Goal: Browse casually

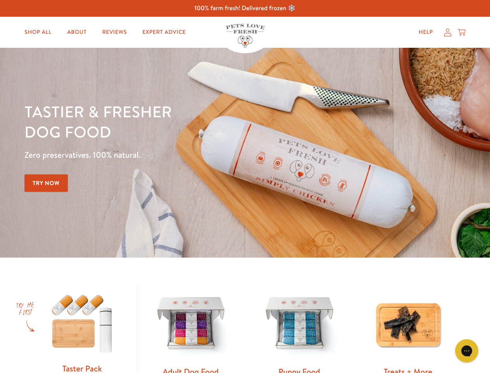
click at [245, 186] on div "Tastier & fresher dog food Zero preservatives. 100% natural. Try Now" at bounding box center [171, 152] width 294 height 102
click at [467, 351] on icon "Gorgias live chat" at bounding box center [466, 350] width 7 height 7
